Goal: Book appointment/travel/reservation

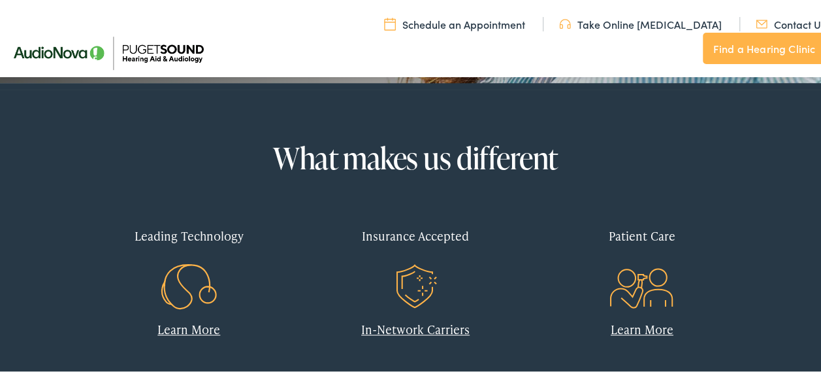
scroll to position [522, 0]
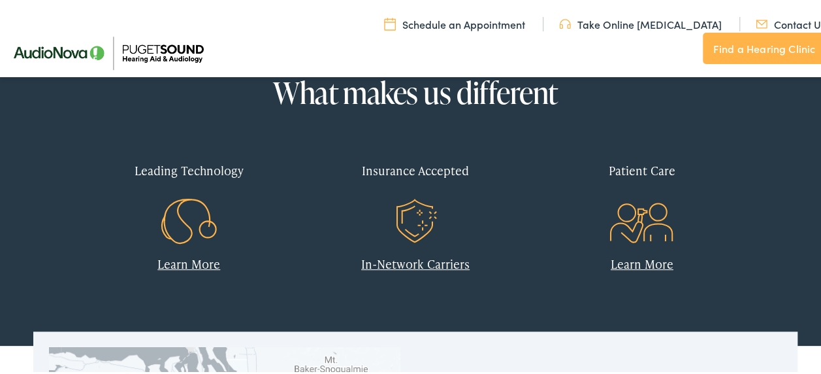
click at [423, 264] on link "In-Network Carriers" at bounding box center [415, 261] width 108 height 16
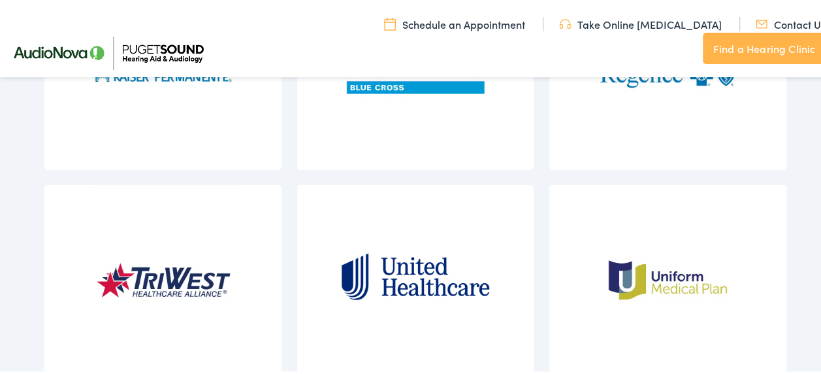
scroll to position [1763, 0]
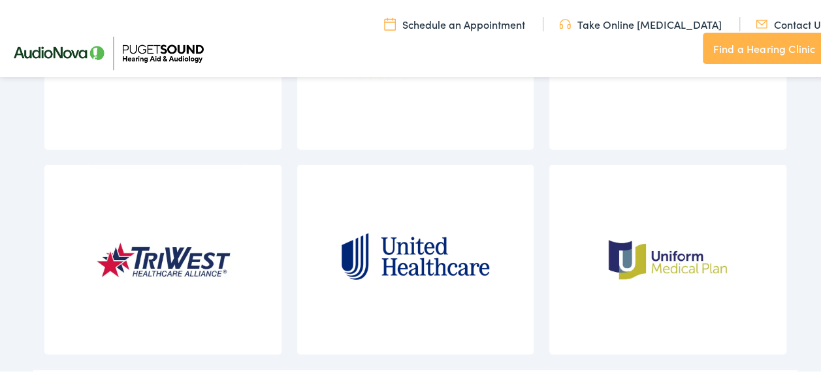
click at [404, 257] on img at bounding box center [415, 257] width 154 height 189
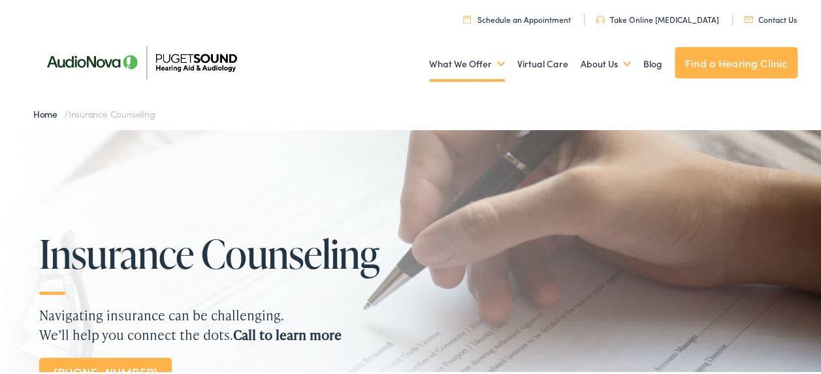
scroll to position [0, 0]
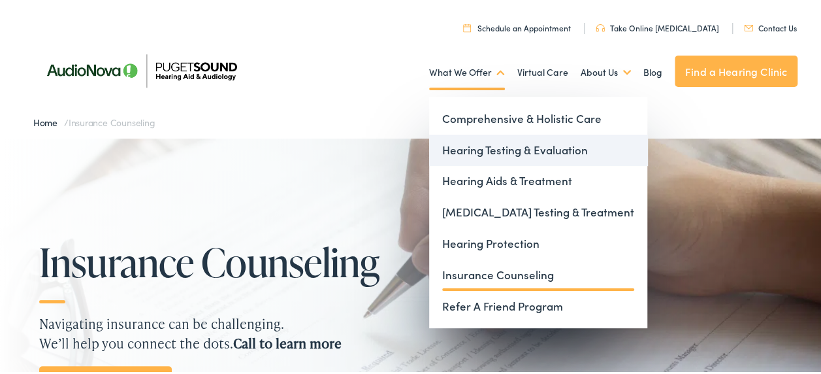
click at [489, 152] on link "Hearing Testing & Evaluation" at bounding box center [538, 148] width 218 height 31
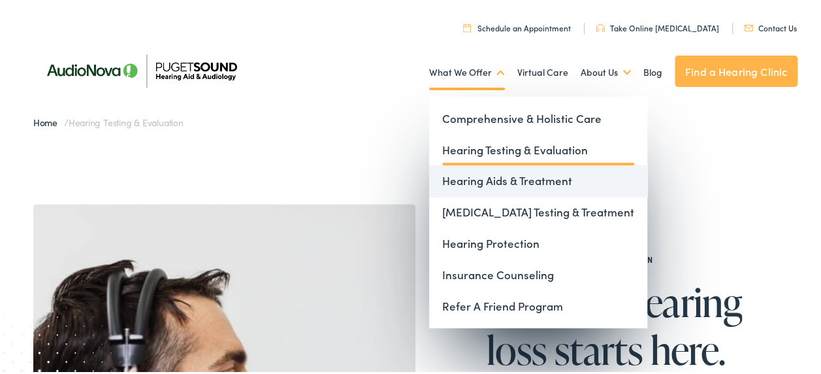
click at [468, 172] on link "Hearing Aids & Treatment" at bounding box center [538, 178] width 218 height 31
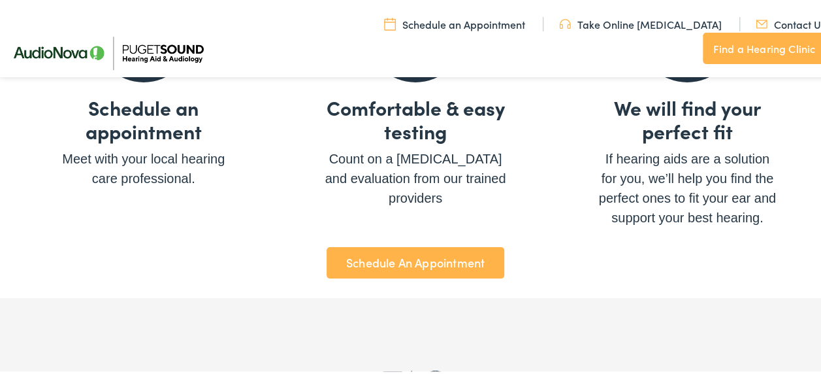
scroll to position [4637, 0]
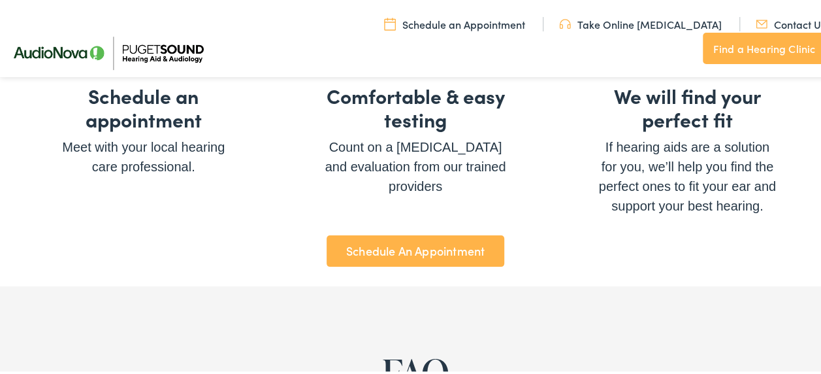
click at [402, 254] on link "Schedule An Appointment" at bounding box center [416, 248] width 178 height 31
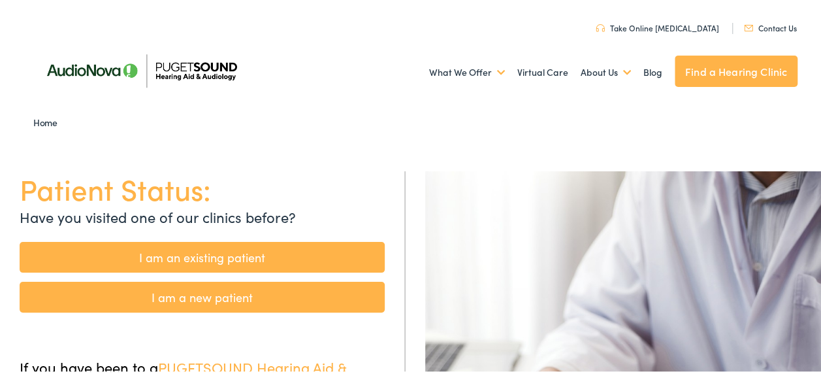
click at [217, 254] on link "I am an existing patient" at bounding box center [202, 255] width 365 height 31
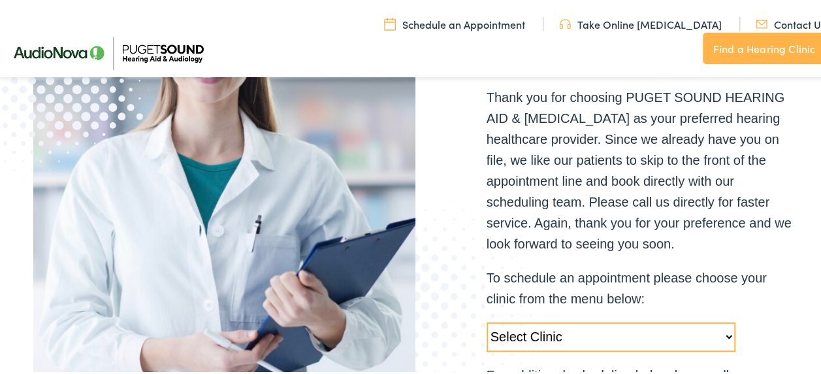
scroll to position [261, 0]
click at [720, 336] on select "Select Clinic Tukwila-WA-AudioNova 14900 Interurban Ave S #185 Tacoma-WA-AudioN…" at bounding box center [611, 334] width 249 height 29
select select "https://pshearing.alpacaaudiology.com/locations/tukwila-wa/"
click at [487, 320] on select "Select Clinic Tukwila-WA-AudioNova 14900 Interurban Ave S #185 Tacoma-WA-AudioN…" at bounding box center [611, 334] width 249 height 29
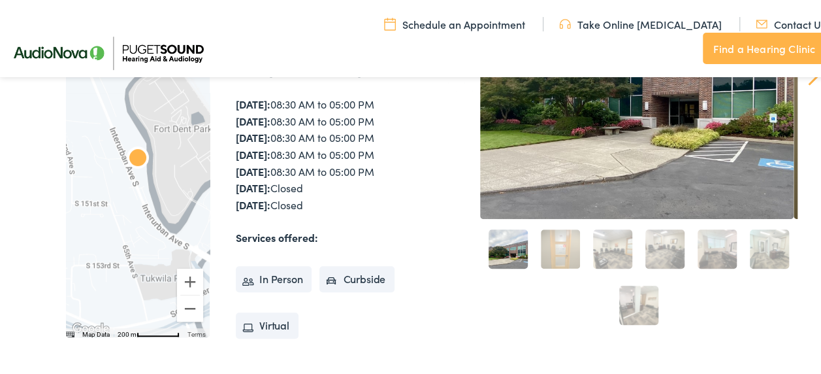
scroll to position [327, 0]
